Goal: Task Accomplishment & Management: Use online tool/utility

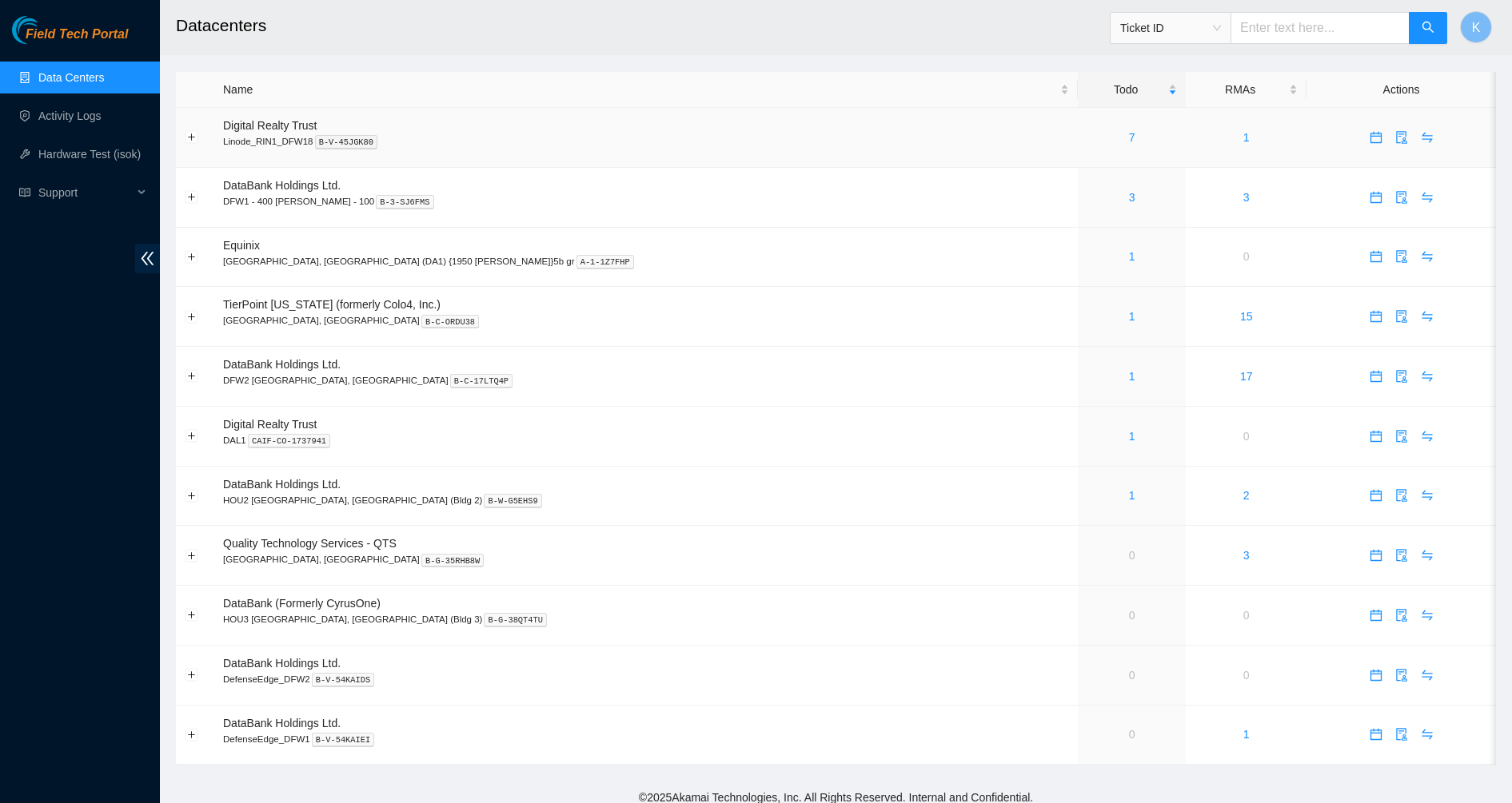
click at [1087, 145] on div "7" at bounding box center [1132, 137] width 90 height 18
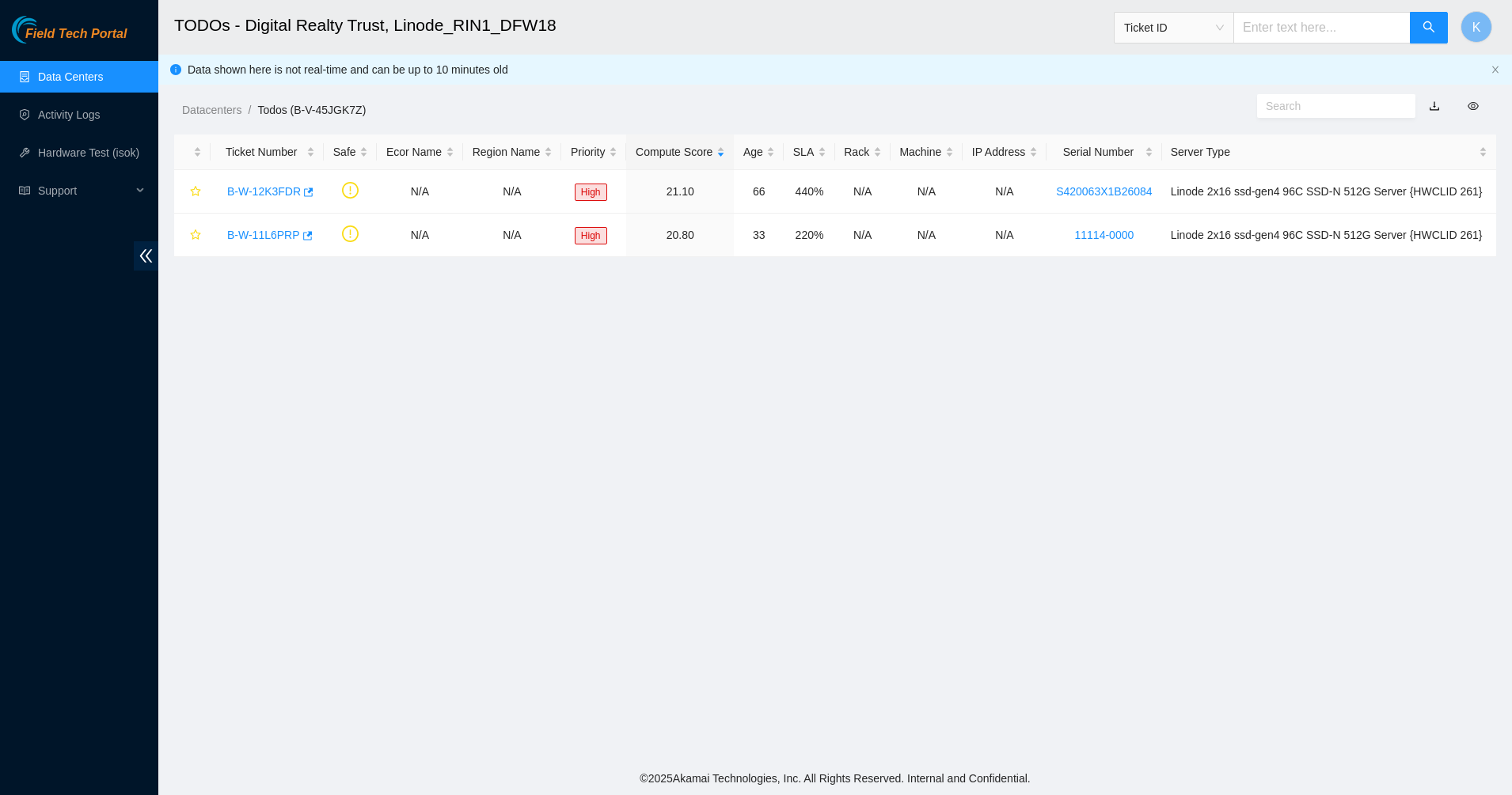
drag, startPoint x: 828, startPoint y: 61, endPoint x: 884, endPoint y: 351, distance: 295.4
click at [884, 351] on main "TODOs - Digital Realty Trust, Linode_RIN1_DFW18 Ticket ID K Data shown here is …" at bounding box center [835, 381] width 1354 height 762
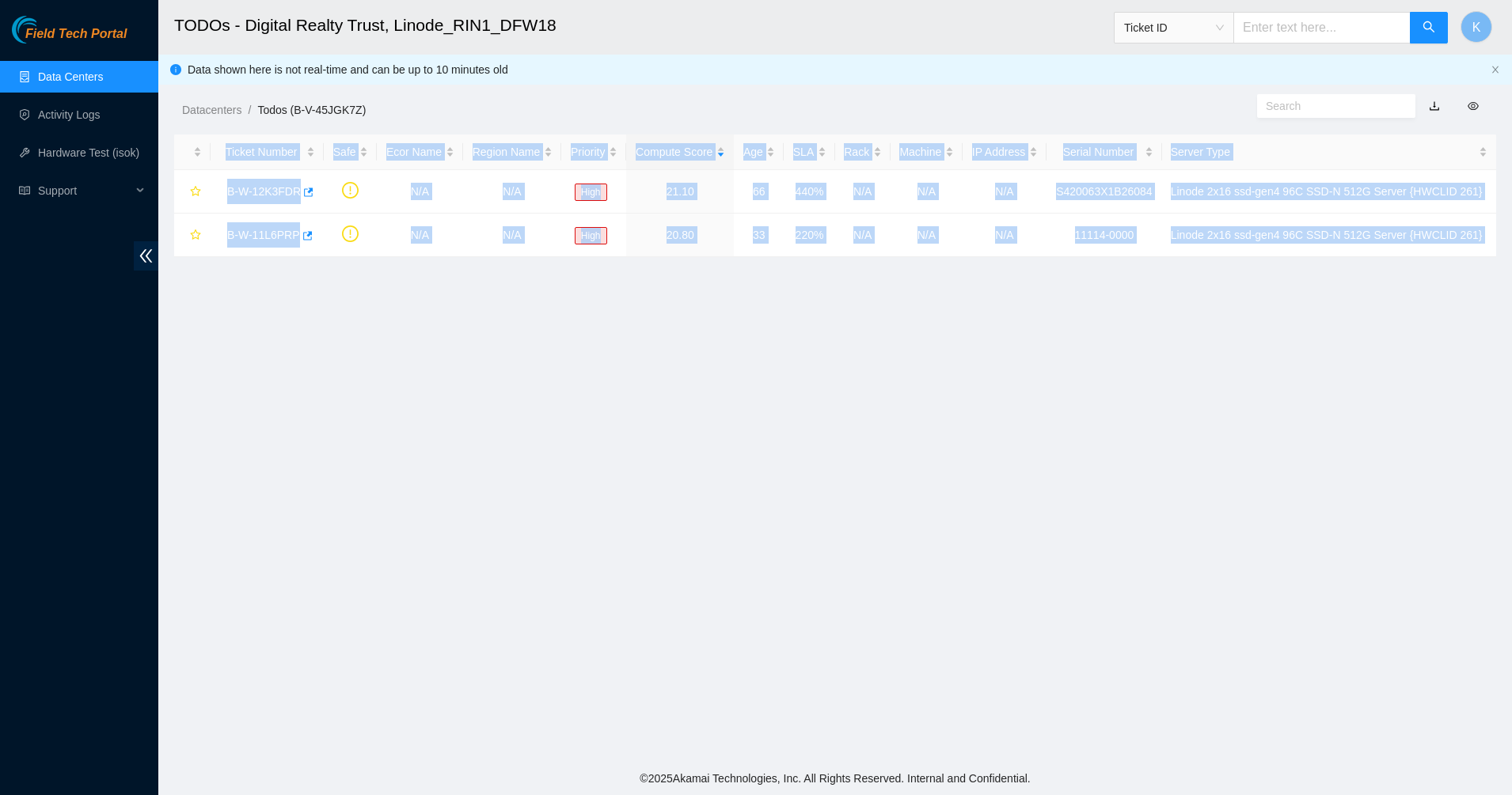
click at [884, 351] on main "TODOs - Digital Realty Trust, Linode_RIN1_DFW18 Ticket ID K Data shown here is …" at bounding box center [835, 381] width 1354 height 762
click at [454, 409] on main "TODOs - Digital Realty Trust, Linode_RIN1_DFW18 Ticket ID K Data shown here is …" at bounding box center [835, 381] width 1354 height 762
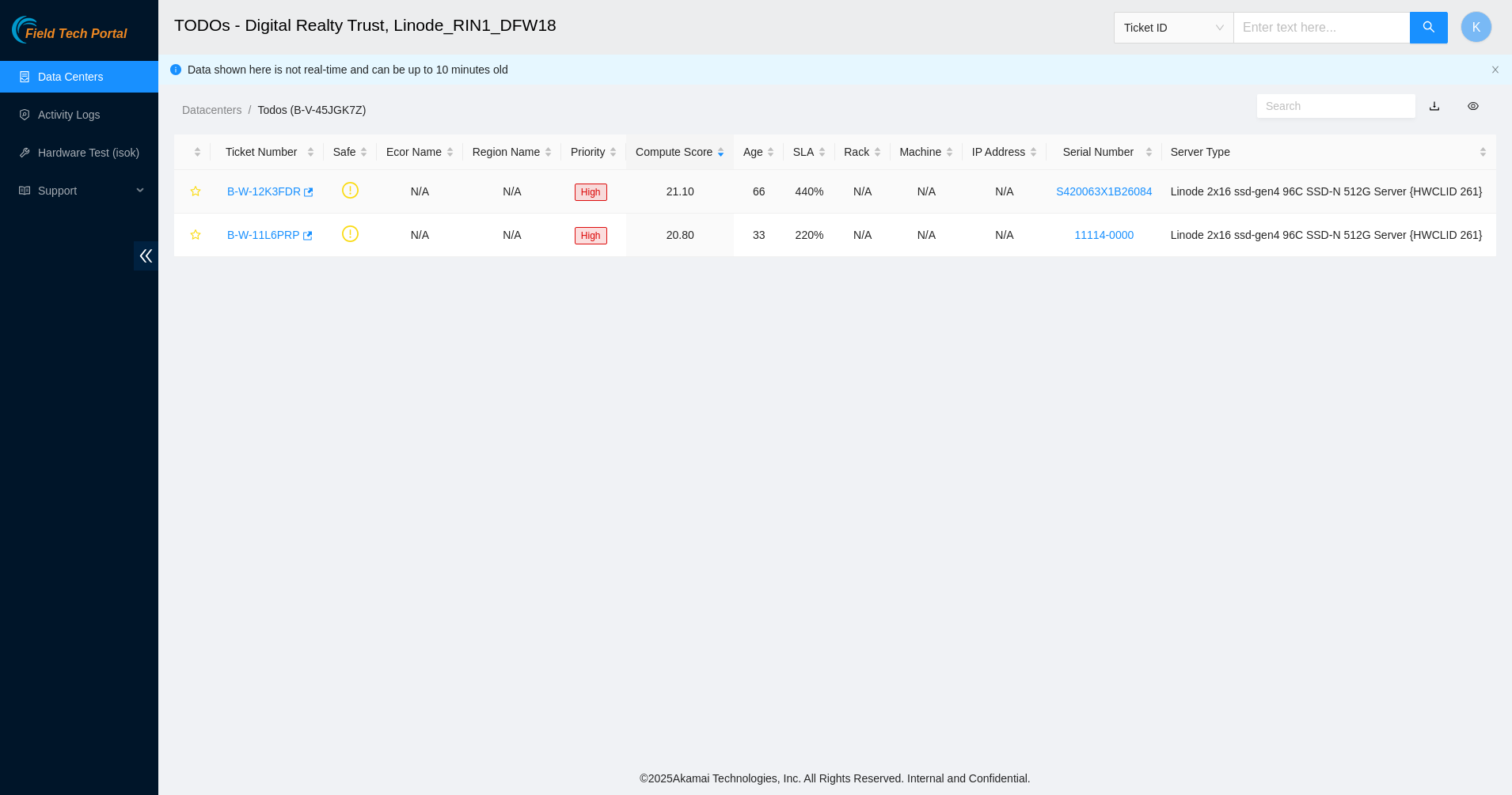
click at [238, 177] on td "B-W-12K3FDR" at bounding box center [268, 192] width 113 height 44
click at [244, 190] on link "B-W-12K3FDR" at bounding box center [264, 192] width 73 height 13
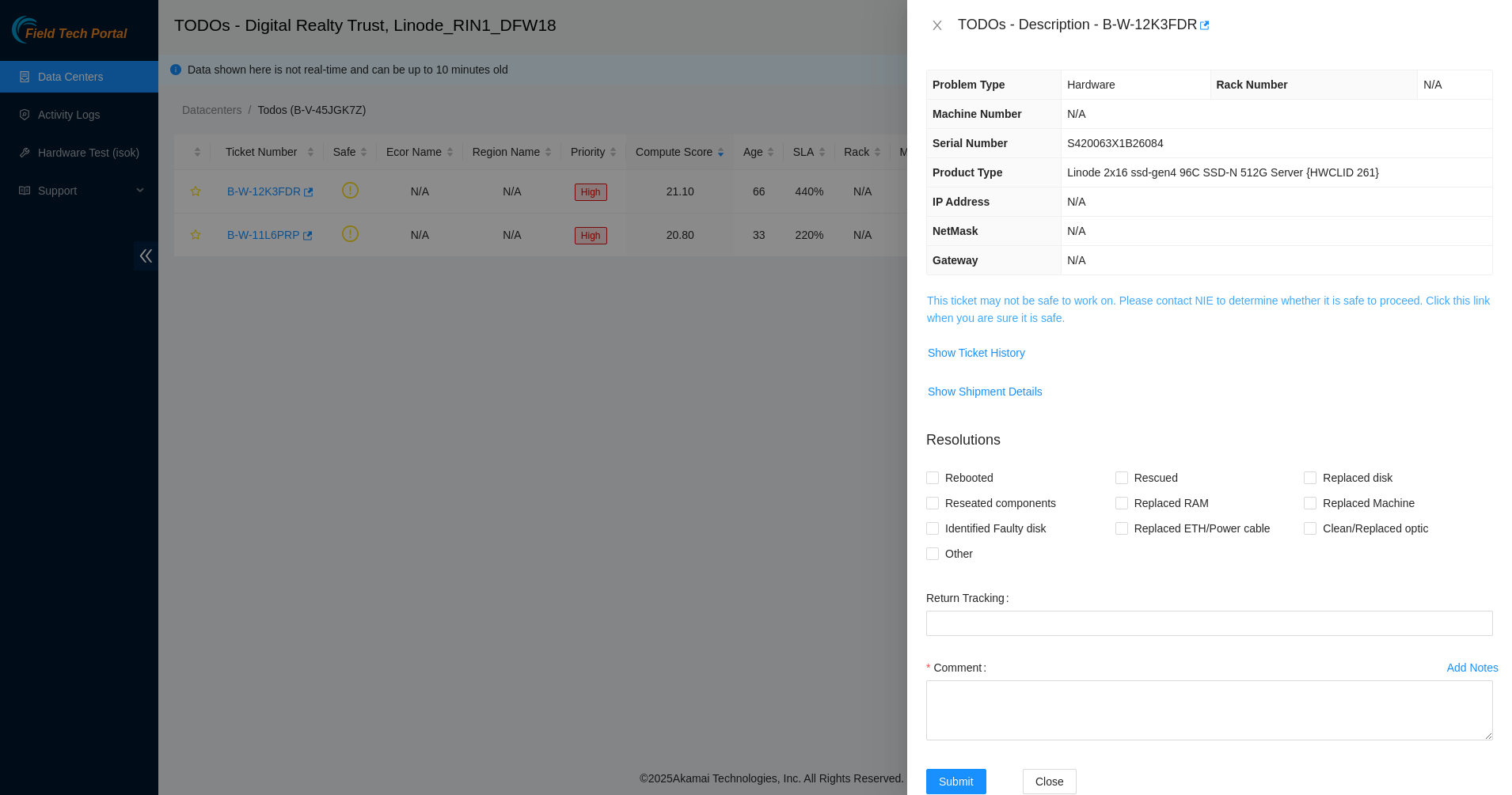
click at [1029, 298] on link "This ticket may not be safe to work on. Please contact NIE to determine whether…" at bounding box center [1208, 310] width 563 height 30
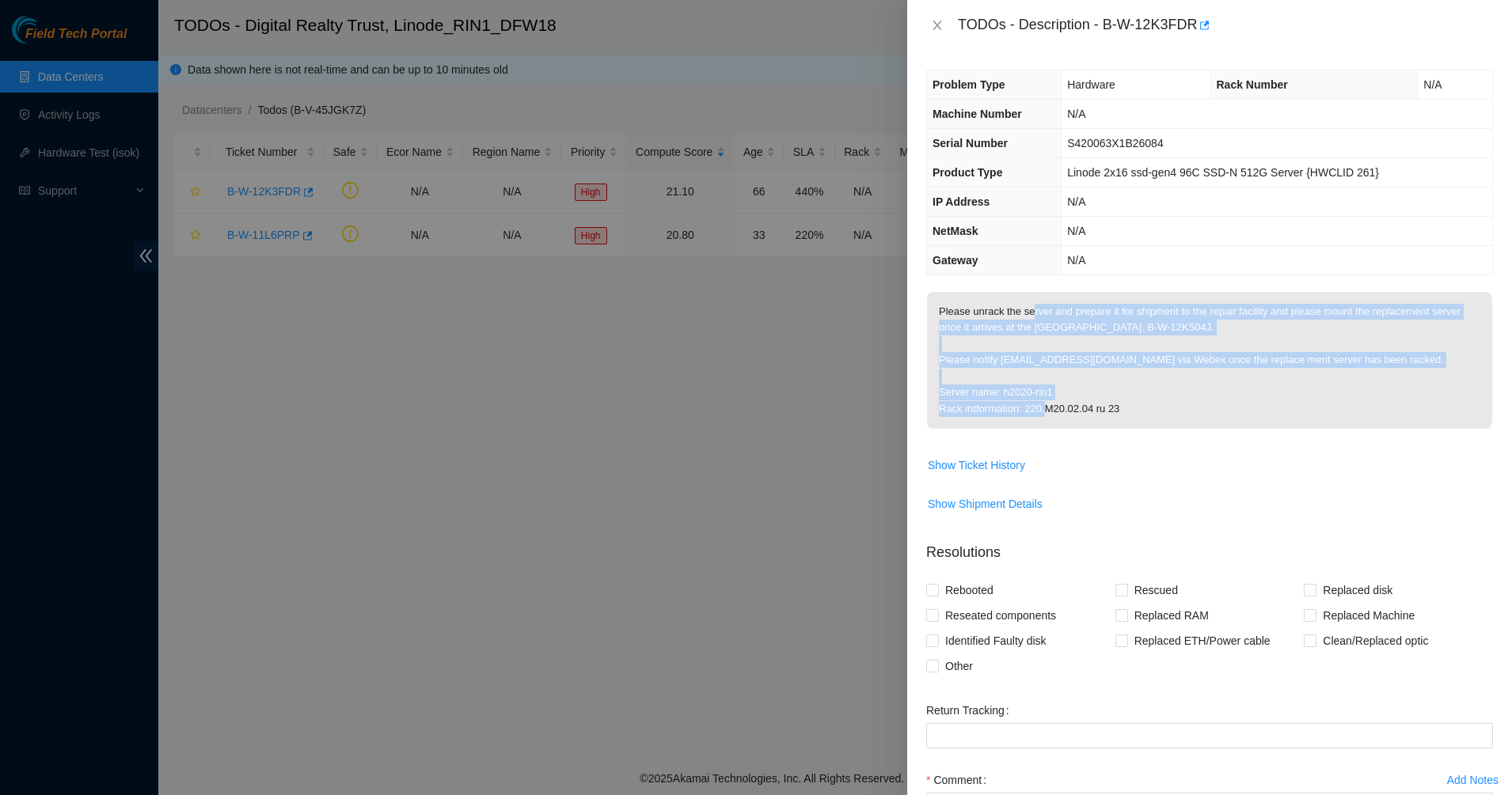
drag, startPoint x: 1029, startPoint y: 298, endPoint x: 1225, endPoint y: 419, distance: 230.3
click at [1225, 419] on p "Please unrack the server and prepare it for shipment to the repair facility and…" at bounding box center [1209, 360] width 565 height 137
drag, startPoint x: 1225, startPoint y: 419, endPoint x: 1026, endPoint y: 314, distance: 225.0
click at [1026, 314] on p "Please unrack the server and prepare it for shipment to the repair facility and…" at bounding box center [1209, 360] width 565 height 137
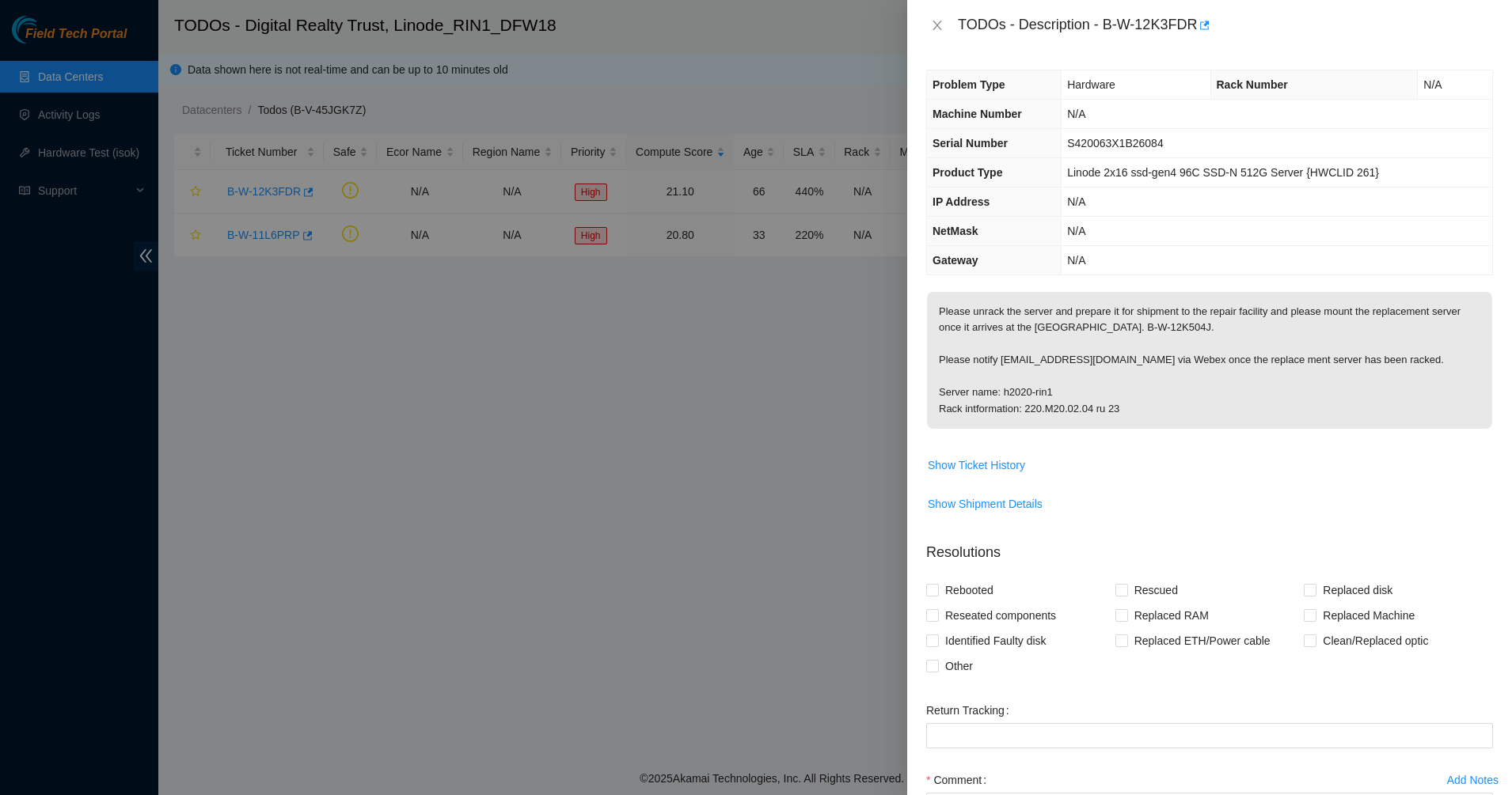
click at [1014, 314] on p "Please unrack the server and prepare it for shipment to the repair facility and…" at bounding box center [1209, 360] width 565 height 137
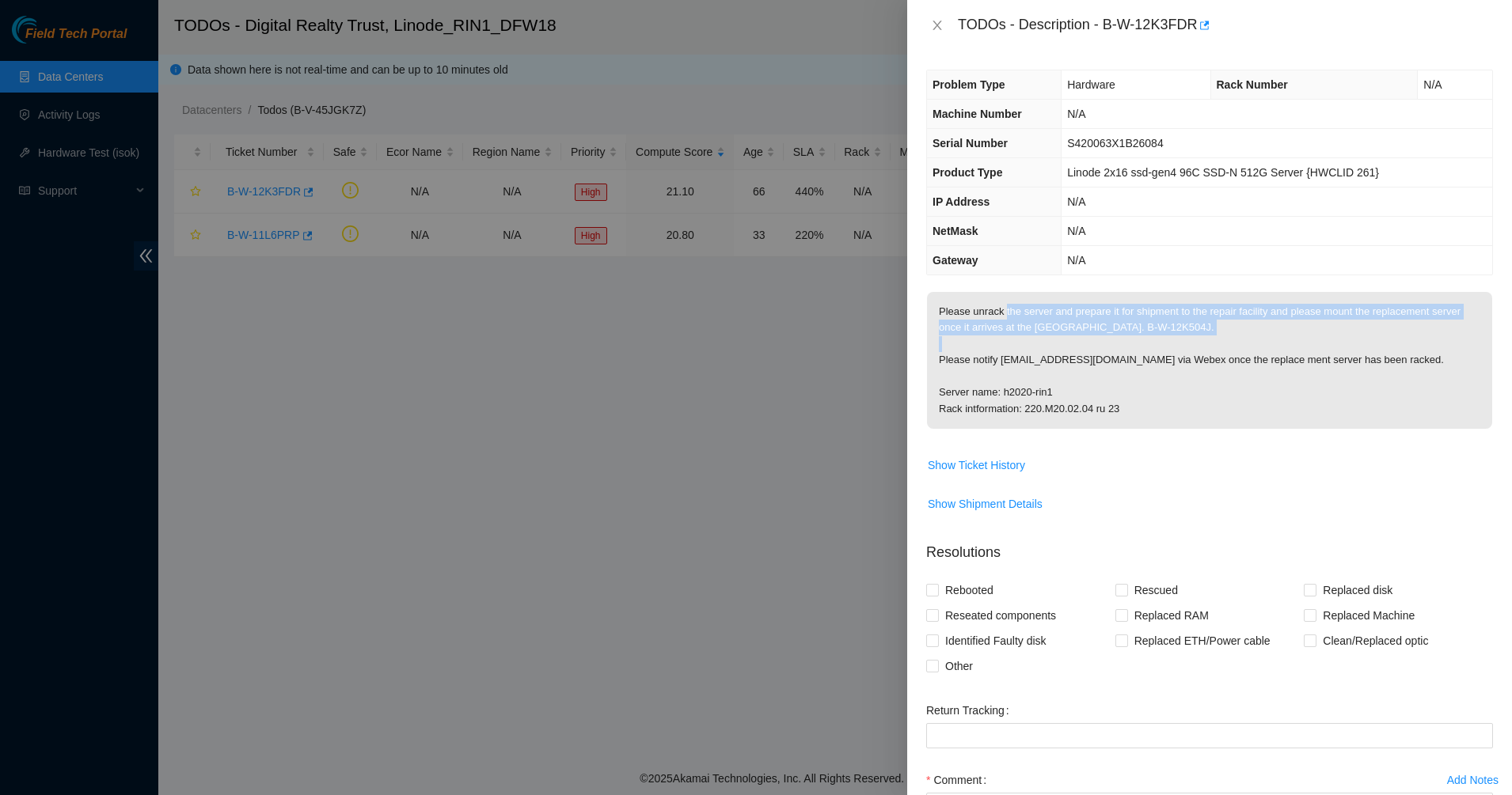
drag, startPoint x: 1014, startPoint y: 314, endPoint x: 1277, endPoint y: 360, distance: 267.0
click at [1277, 359] on p "Please unrack the server and prepare it for shipment to the repair facility and…" at bounding box center [1209, 360] width 565 height 137
click at [1277, 360] on p "Please unrack the server and prepare it for shipment to the repair facility and…" at bounding box center [1209, 360] width 565 height 137
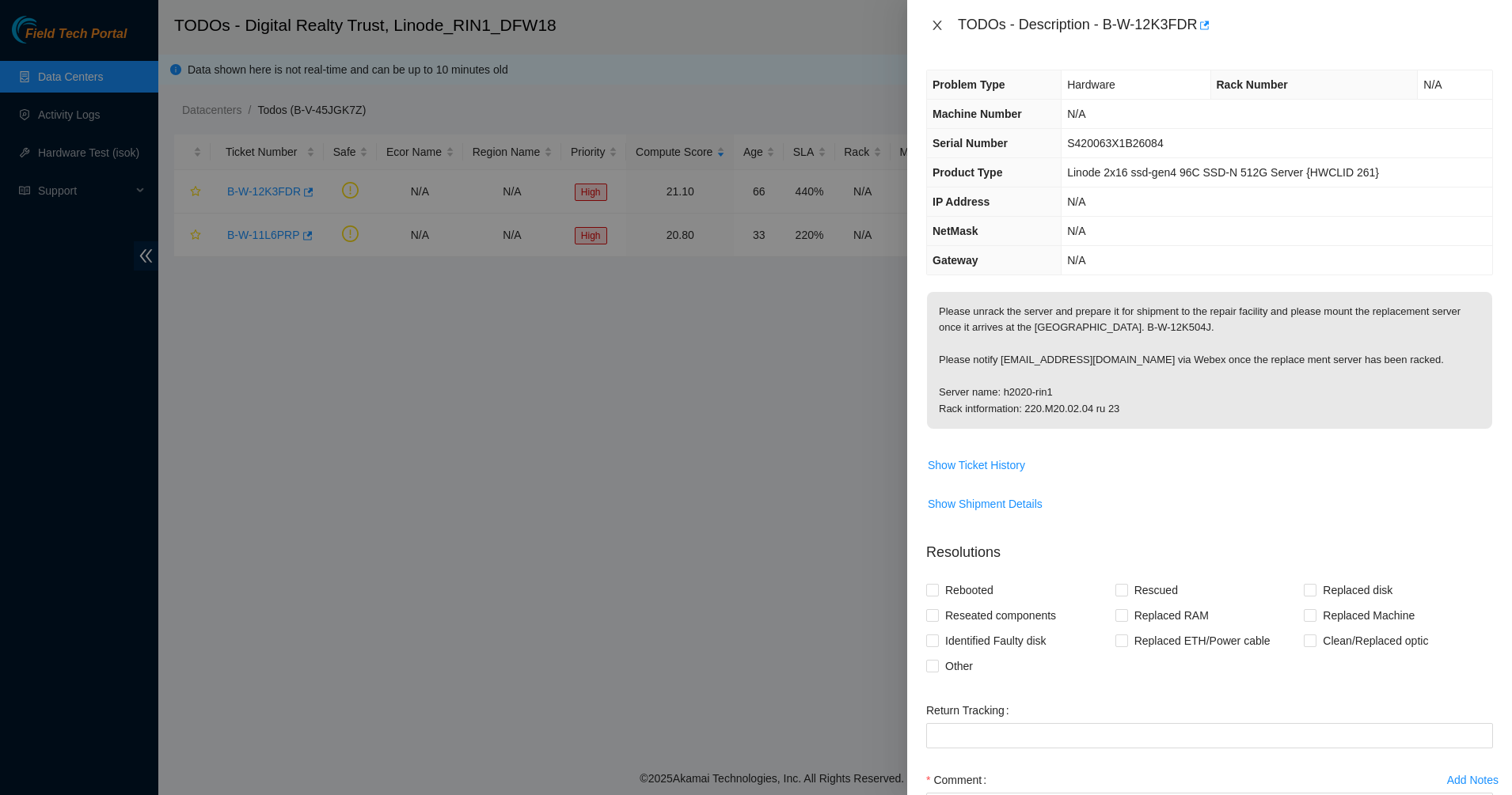
click at [936, 22] on icon "close" at bounding box center [937, 25] width 13 height 13
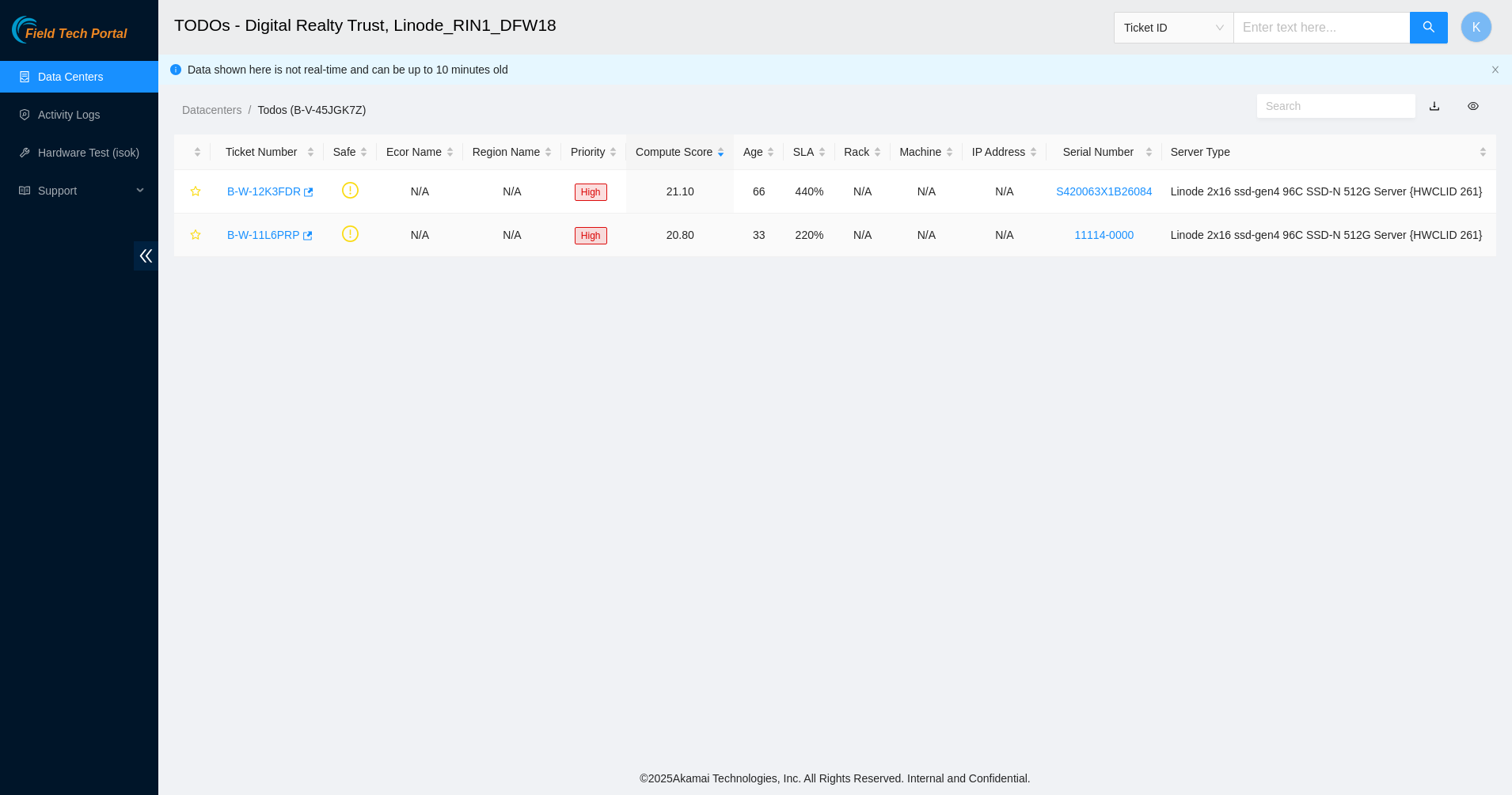
click at [262, 247] on div "B-W-11L6PRP" at bounding box center [267, 235] width 96 height 25
click at [267, 234] on link "B-W-11L6PRP" at bounding box center [263, 235] width 72 height 13
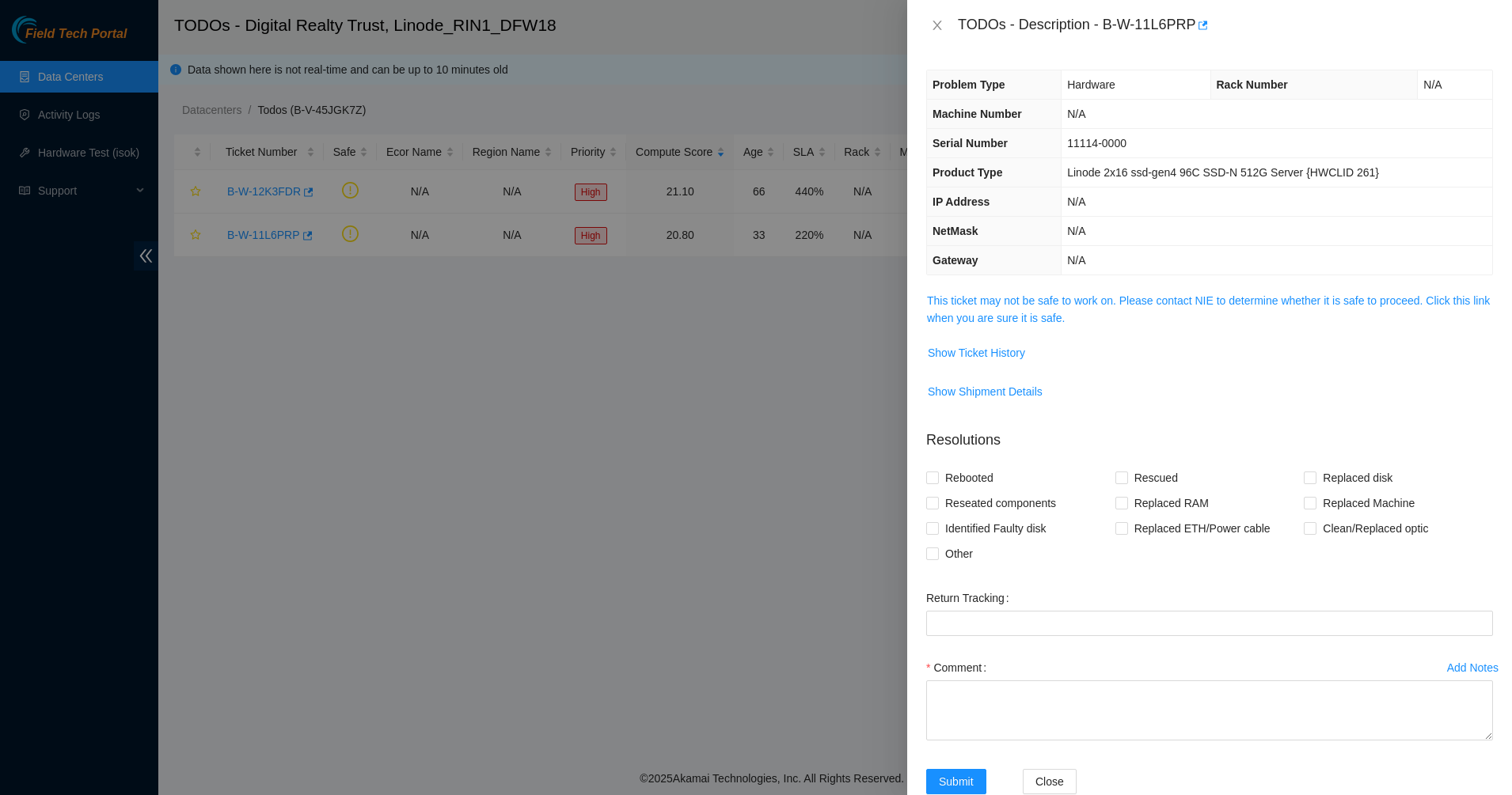
click at [920, 292] on div "Problem Type Hardware Rack Number N/A Machine Number N/A Serial Number 11114-00…" at bounding box center [1210, 423] width 605 height 745
click at [990, 312] on link "This ticket may not be safe to work on. Please contact NIE to determine whether…" at bounding box center [1208, 310] width 563 height 30
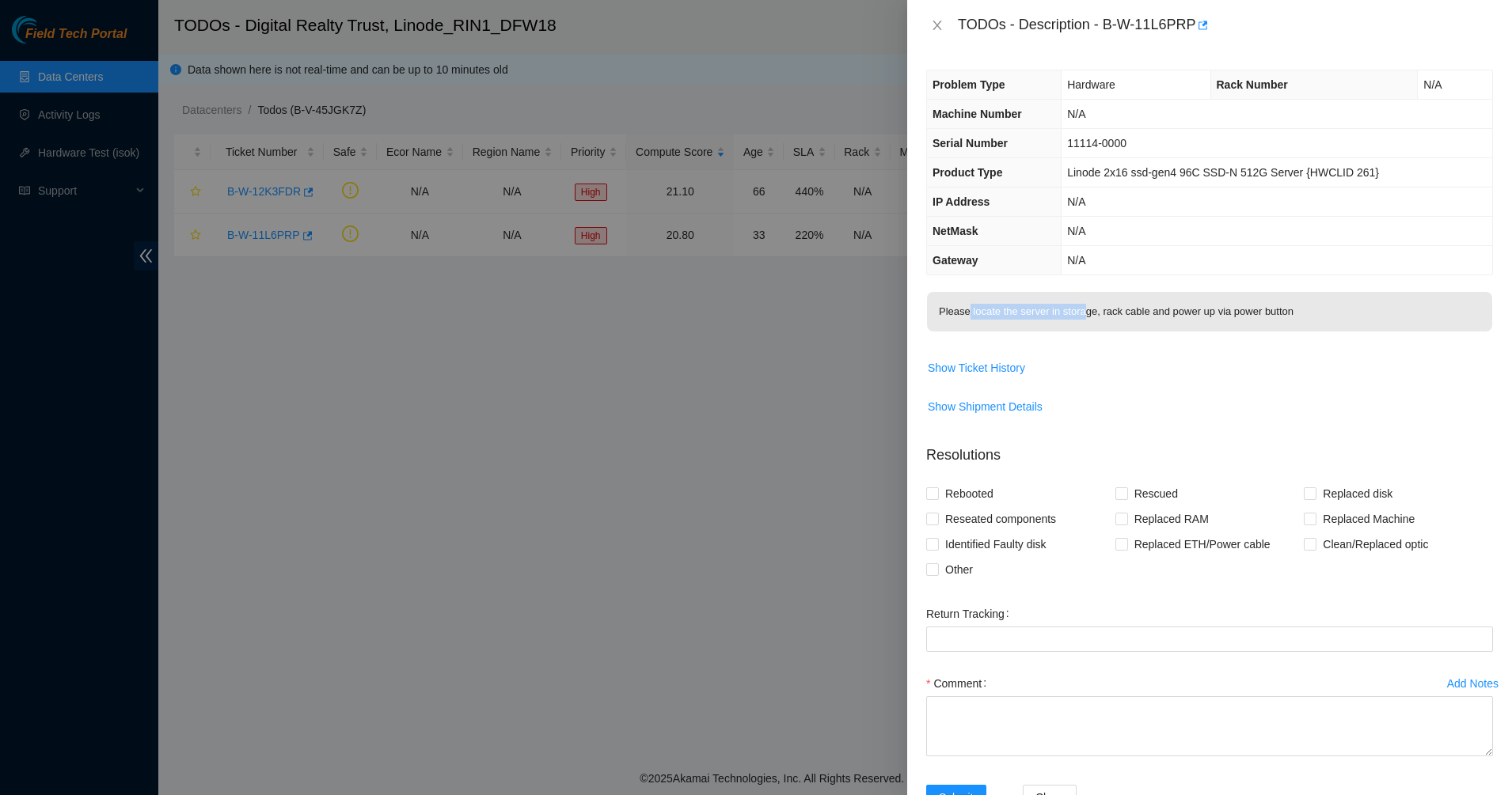
drag, startPoint x: 967, startPoint y: 313, endPoint x: 1082, endPoint y: 310, distance: 115.0
click at [1082, 310] on p "Please locate the server in storage, rack cable and power up via power button" at bounding box center [1209, 312] width 565 height 40
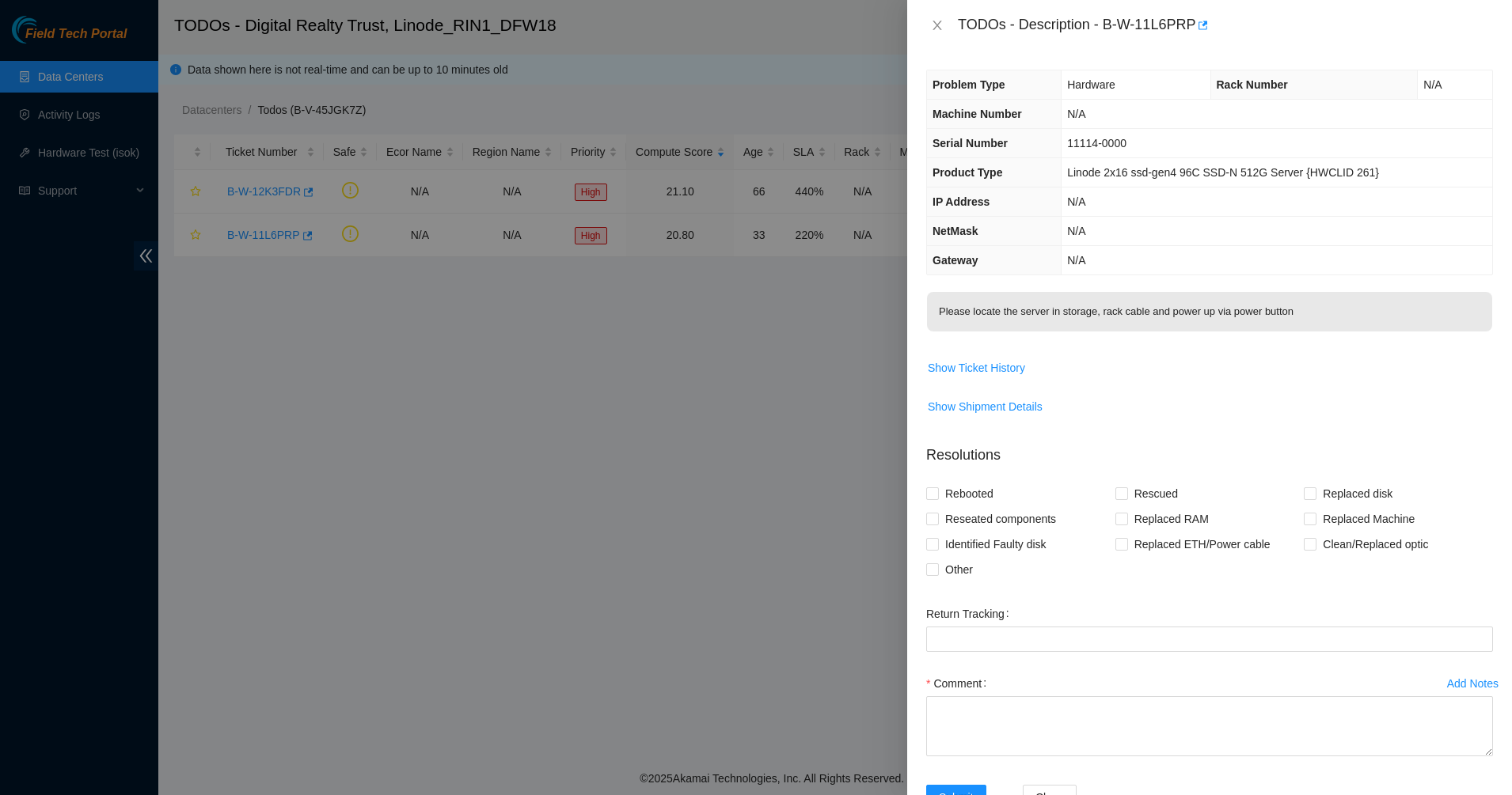
click at [1213, 305] on p "Please locate the server in storage, rack cable and power up via power button" at bounding box center [1209, 312] width 565 height 40
drag, startPoint x: 1316, startPoint y: 306, endPoint x: 1308, endPoint y: 308, distance: 8.2
click at [1308, 308] on p "Please locate the server in storage, rack cable and power up via power button" at bounding box center [1209, 312] width 565 height 40
click at [919, 193] on div "Problem Type Hardware Rack Number N/A Machine Number N/A Serial Number 11114-00…" at bounding box center [1210, 423] width 605 height 745
click at [927, 23] on button "Close" at bounding box center [937, 25] width 22 height 15
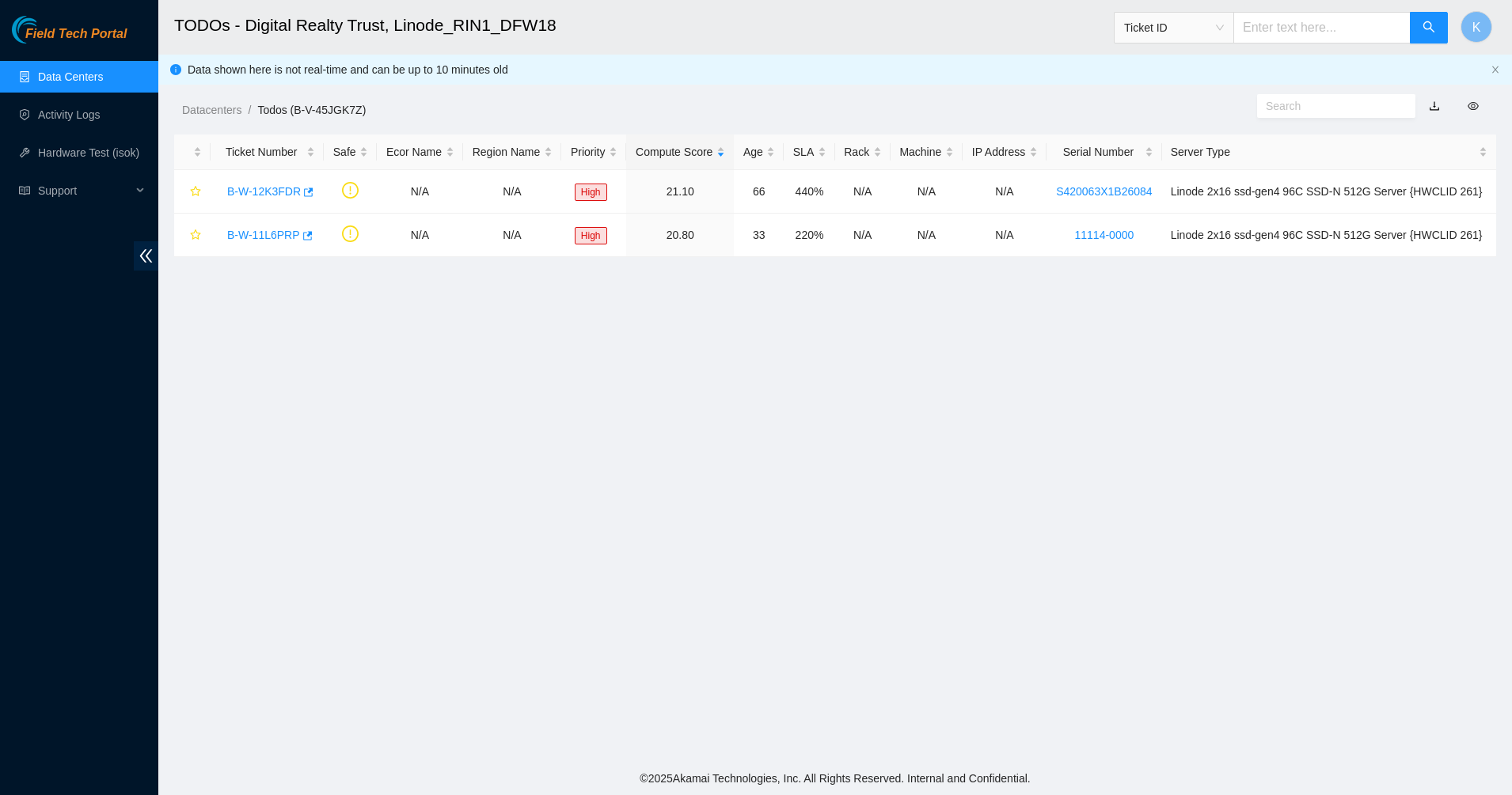
click at [686, 648] on main "TODOs - Digital Realty Trust, Linode_RIN1_DFW18 Ticket ID K Data shown here is …" at bounding box center [835, 381] width 1354 height 762
